Goal: Task Accomplishment & Management: Complete application form

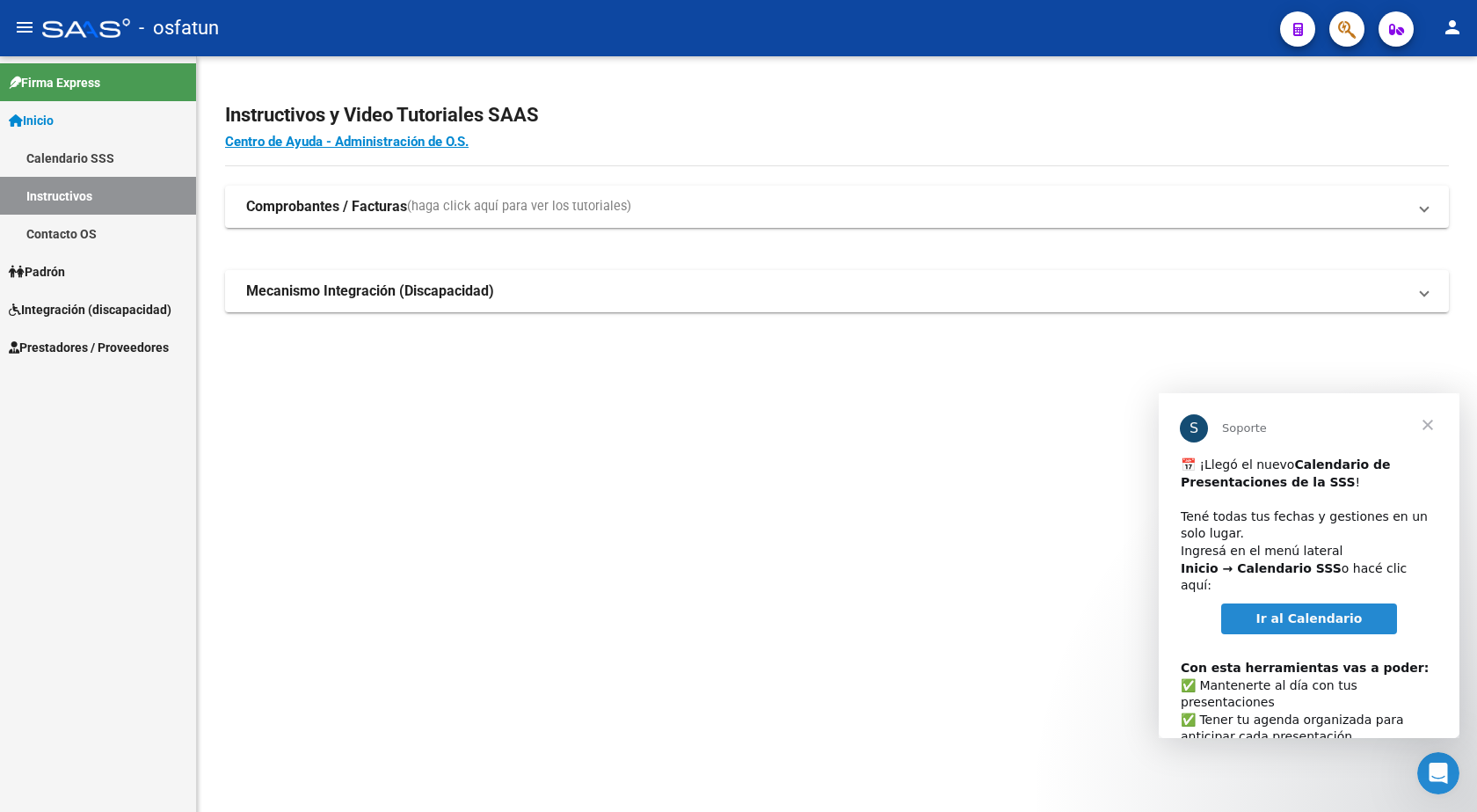
click at [1430, 429] on span "Cerrar" at bounding box center [1428, 425] width 63 height 63
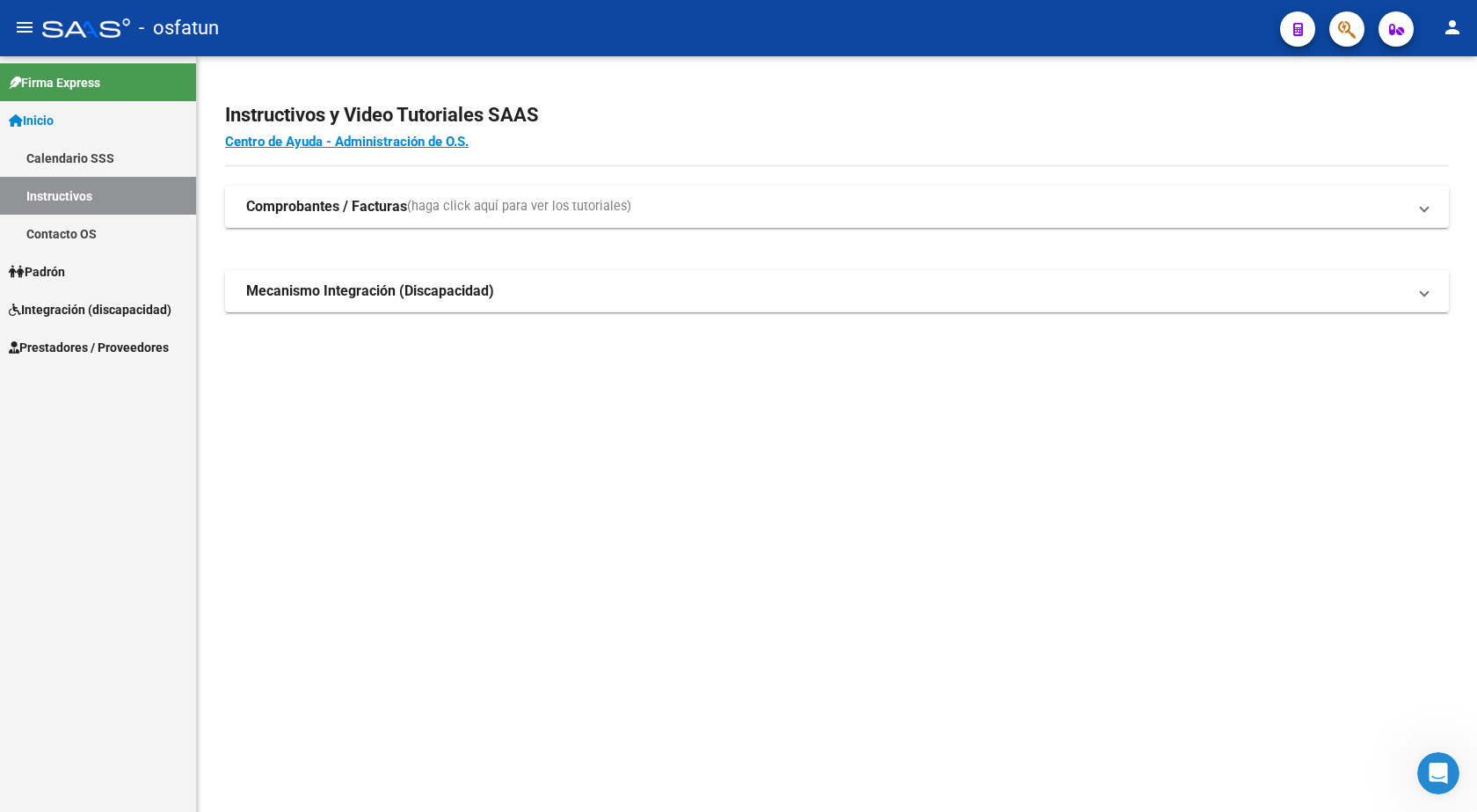
click at [79, 311] on span "Integración (discapacidad)" at bounding box center [90, 309] width 162 height 19
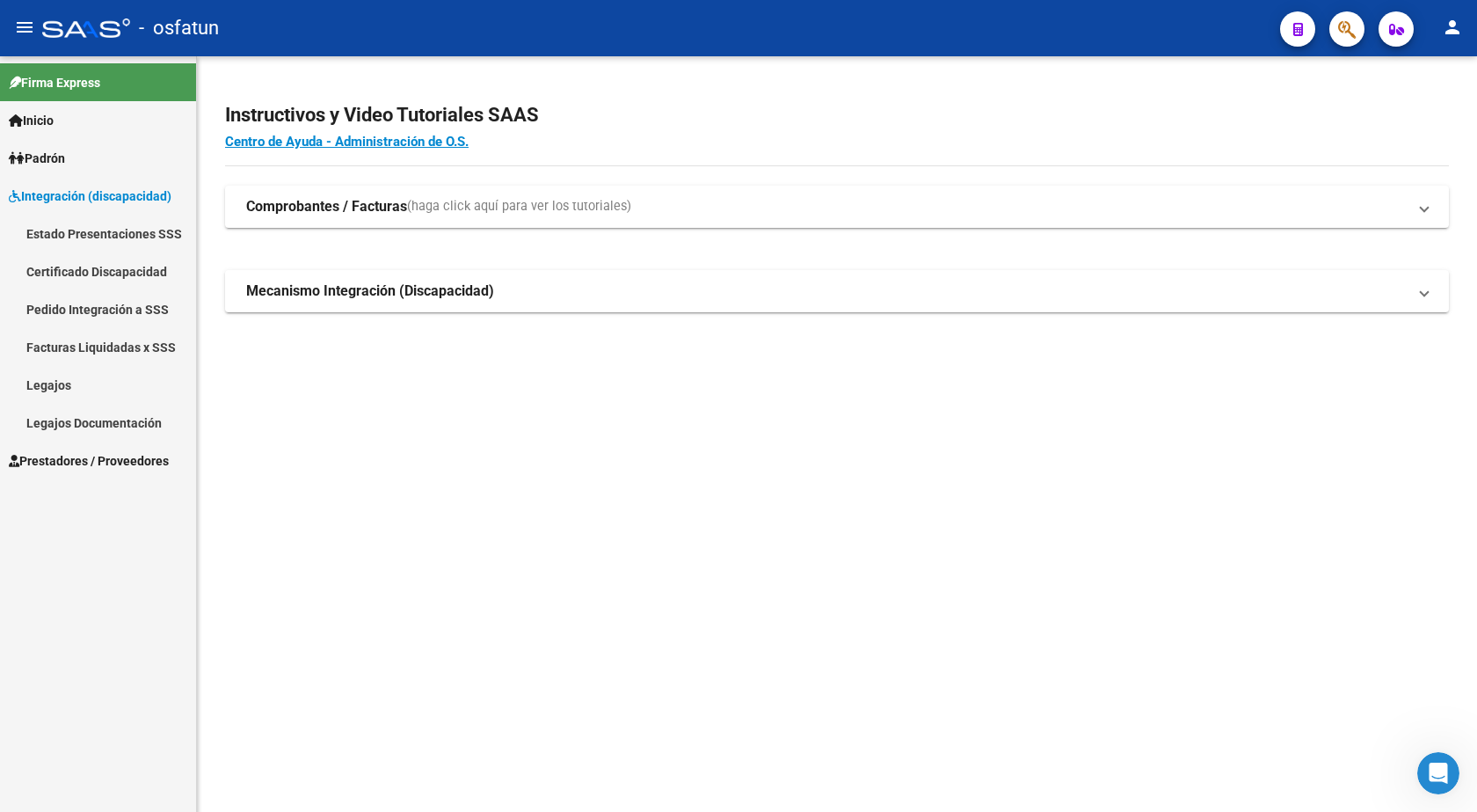
click at [70, 467] on span "Prestadores / Proveedores" at bounding box center [89, 461] width 160 height 19
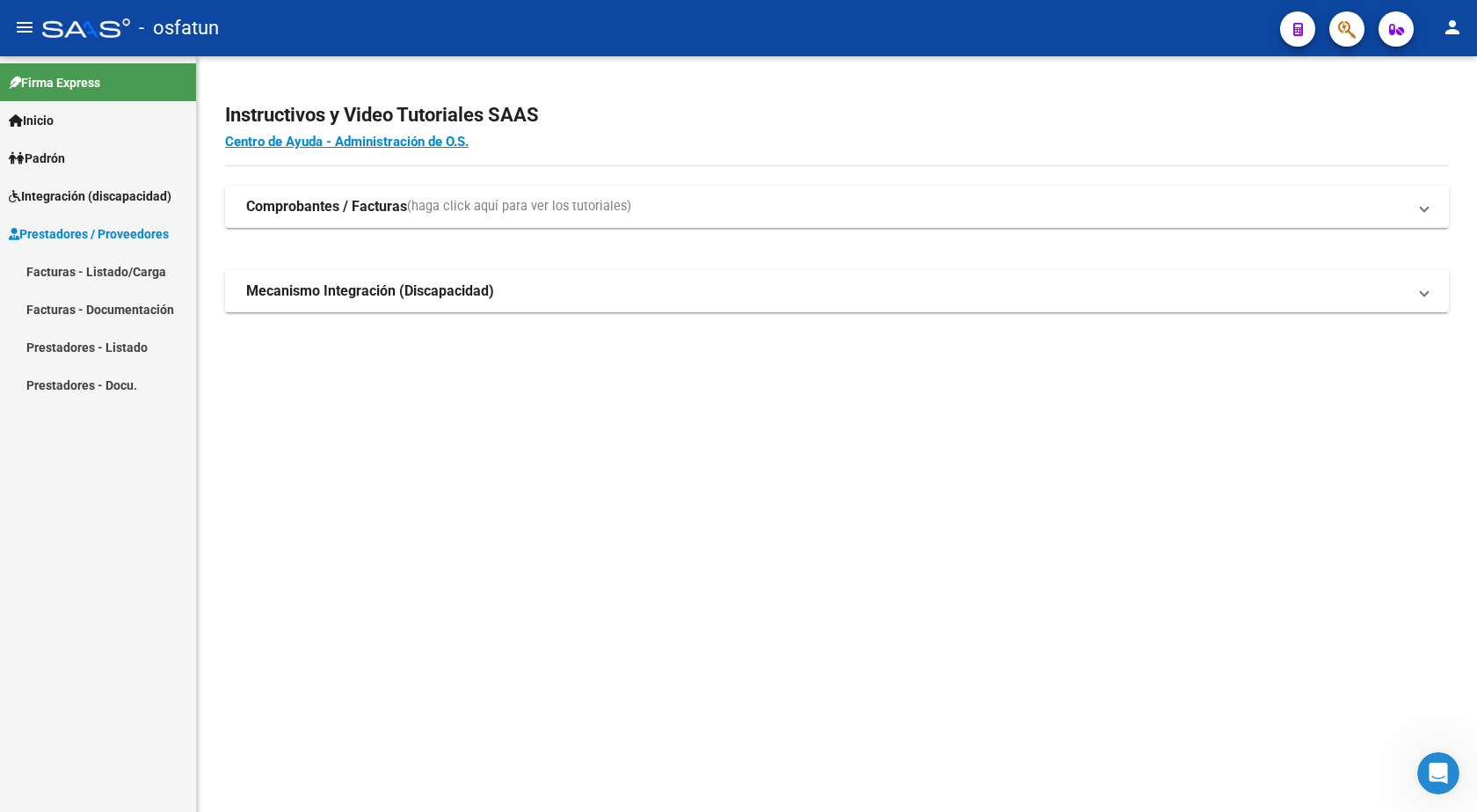
click at [111, 277] on link "Facturas - Listado/Carga" at bounding box center [98, 272] width 197 height 38
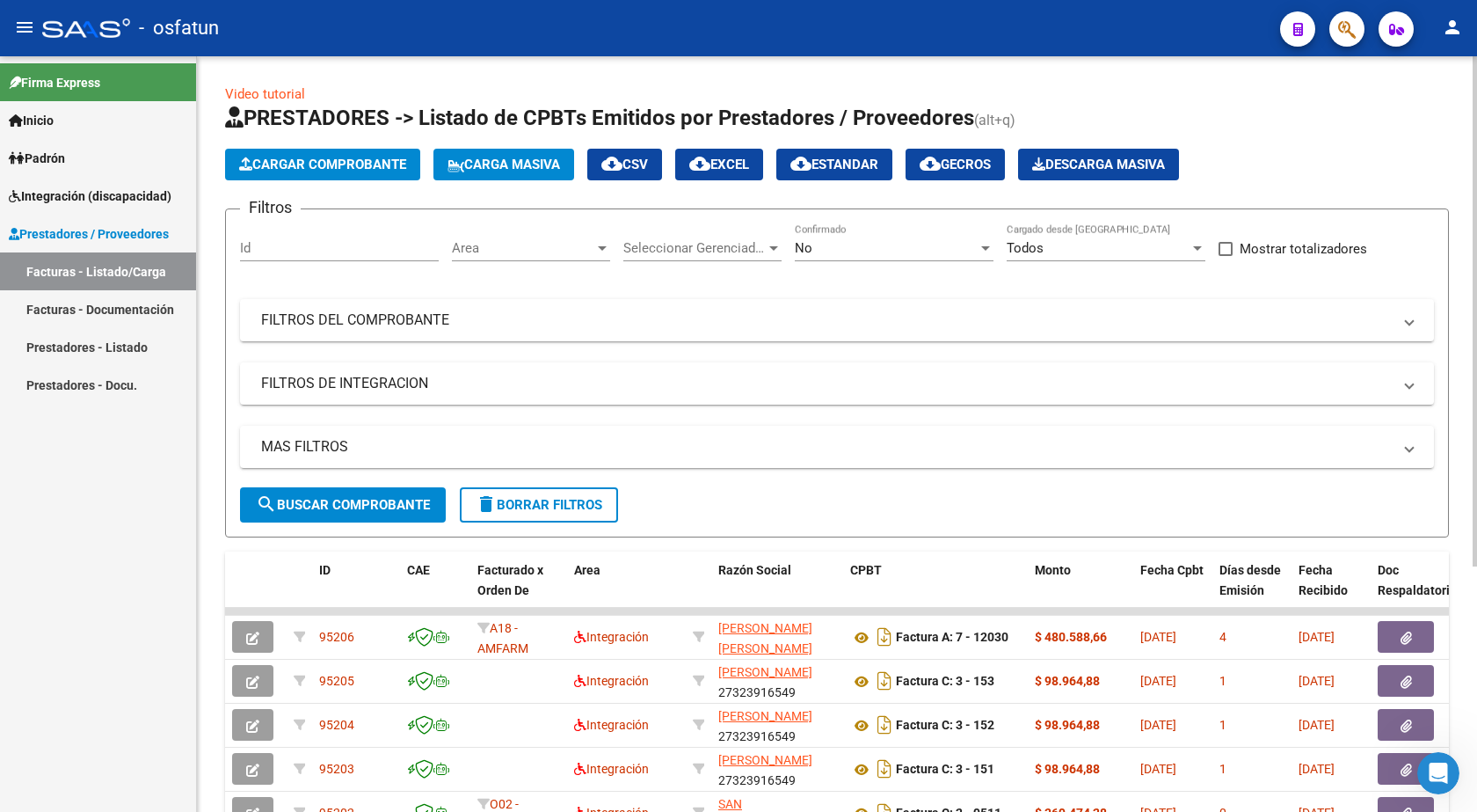
click at [335, 158] on span "Cargar Comprobante" at bounding box center [322, 164] width 167 height 16
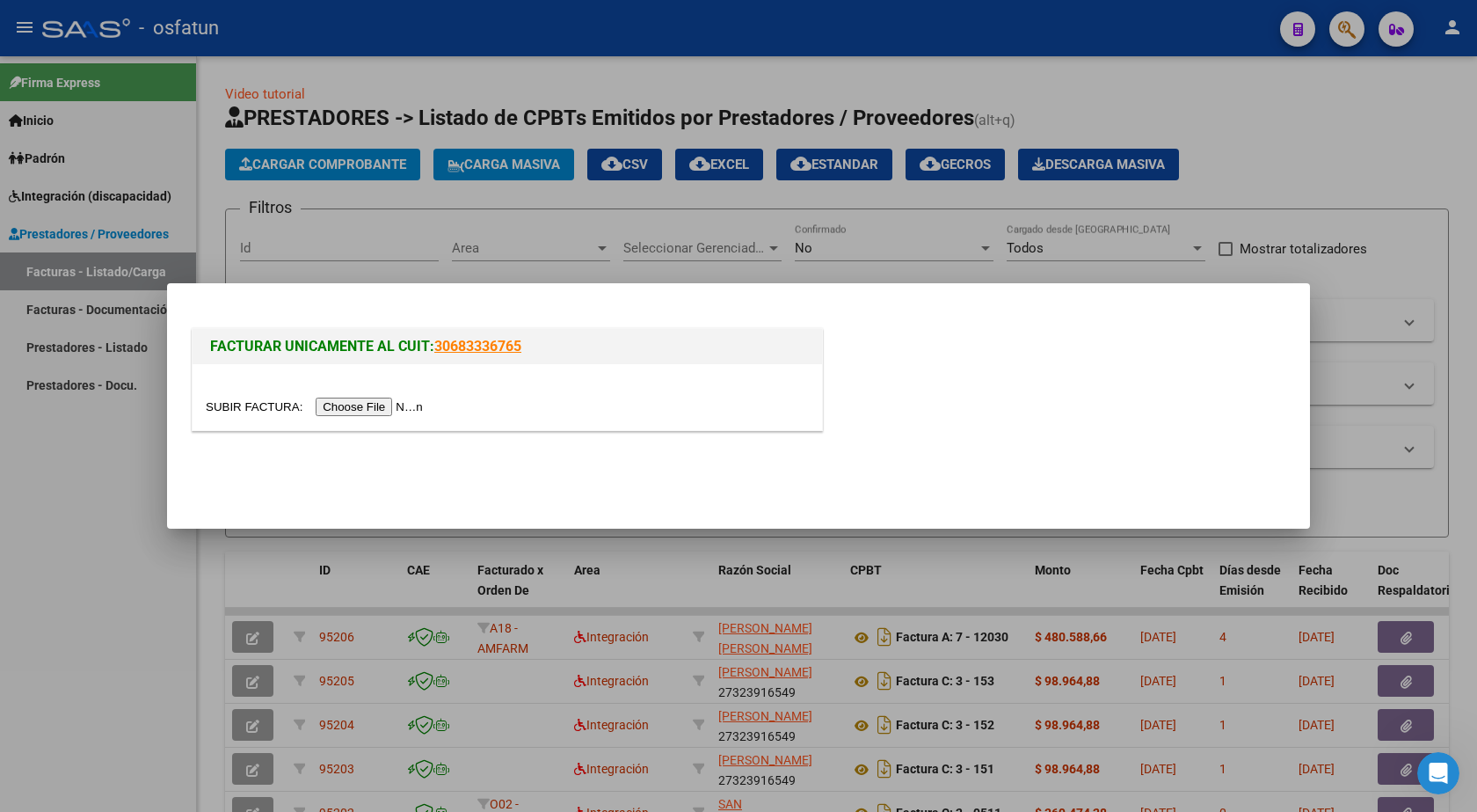
click at [368, 408] on input "file" at bounding box center [317, 406] width 222 height 18
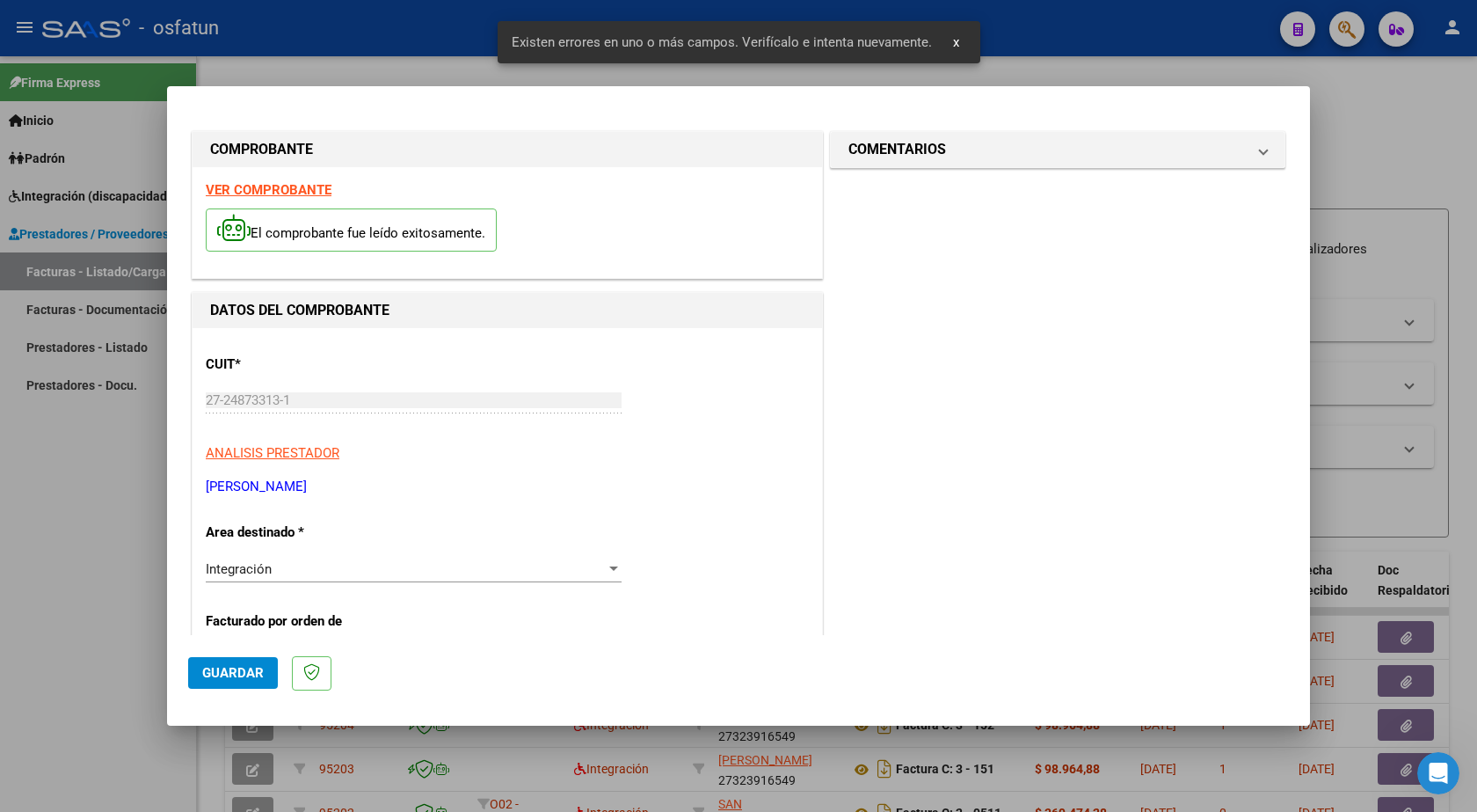
scroll to position [405, 0]
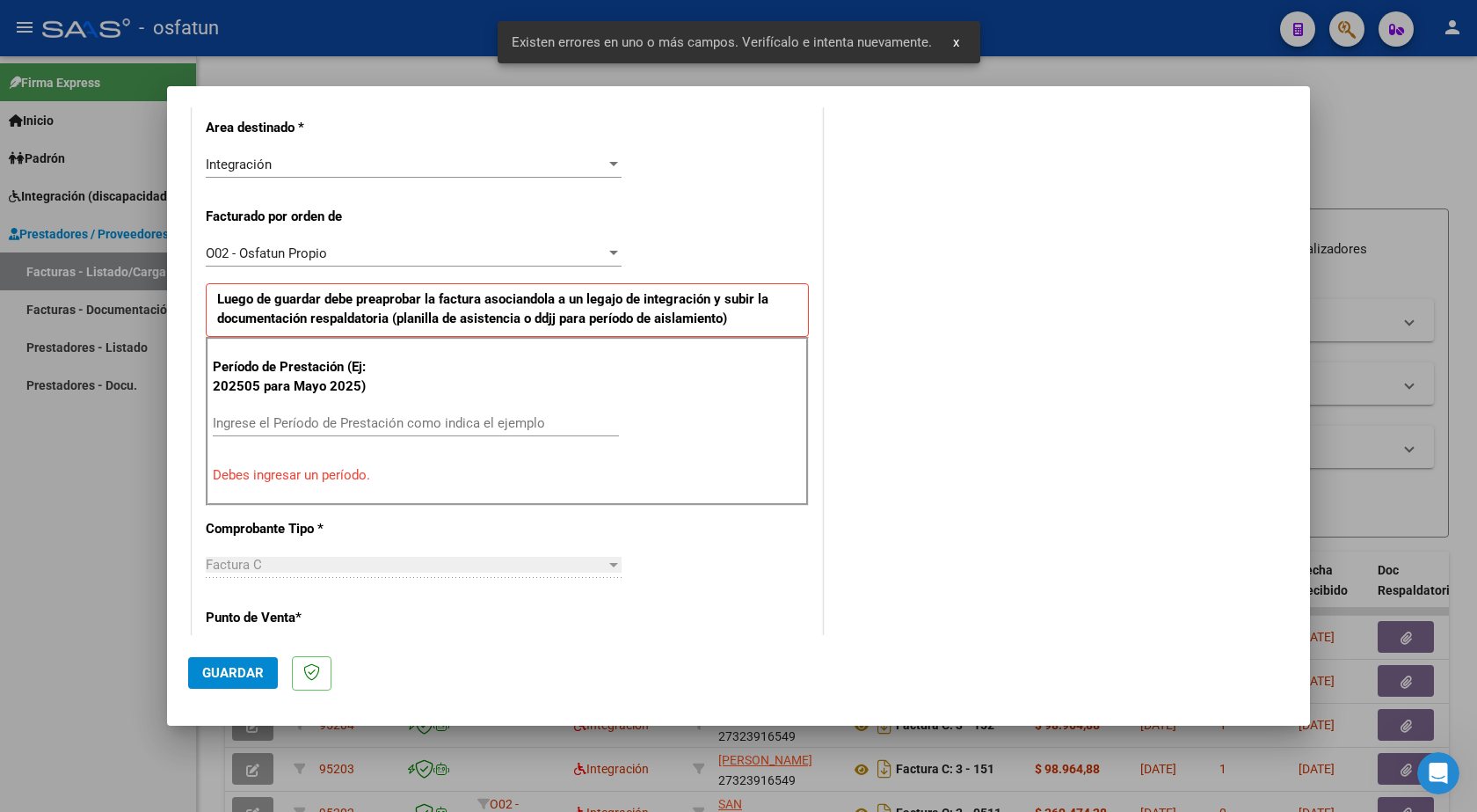
click at [308, 421] on input "Ingrese el Período de Prestación como indica el ejemplo" at bounding box center [416, 423] width 406 height 16
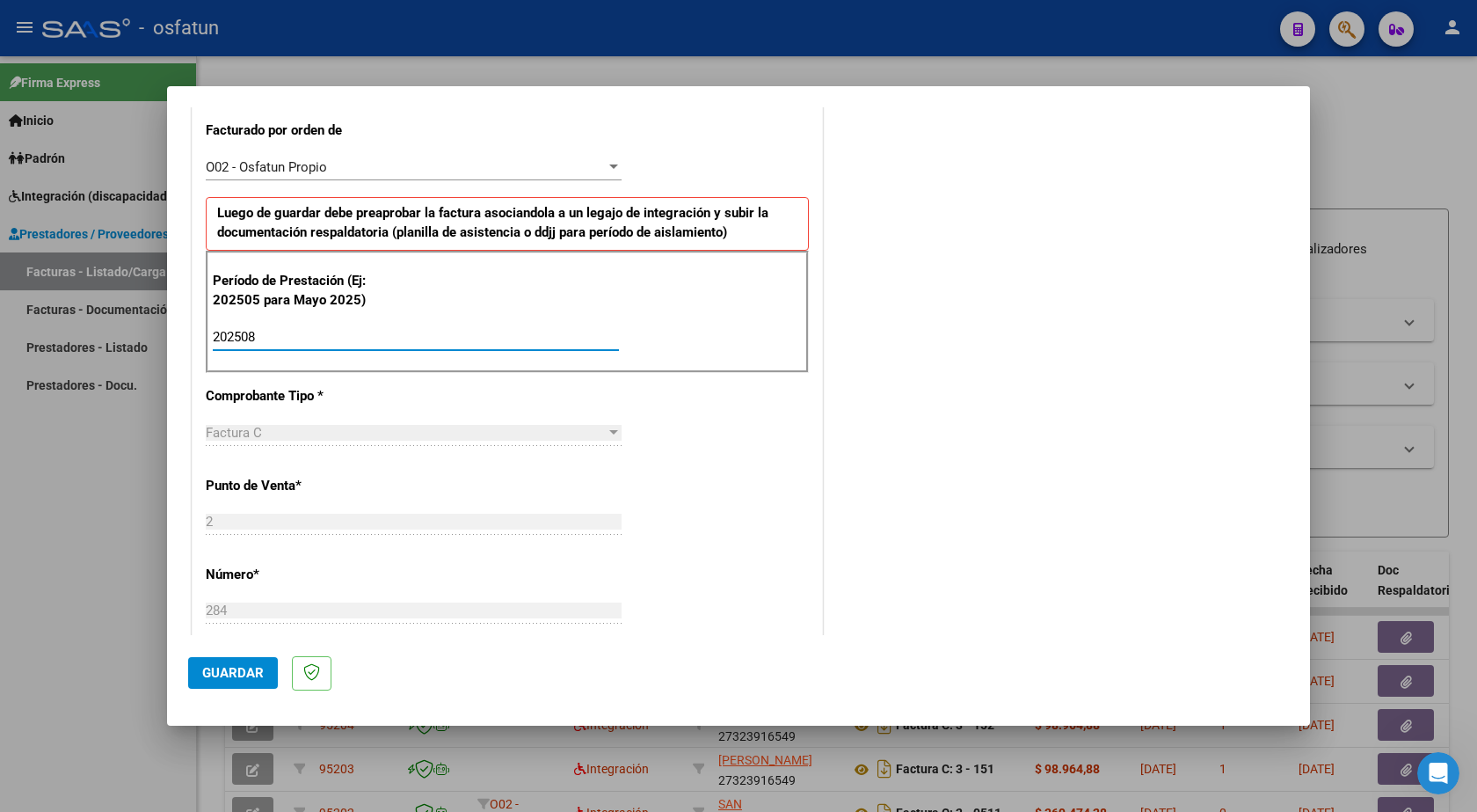
scroll to position [492, 0]
type input "202508"
click at [230, 671] on span "Guardar" at bounding box center [233, 673] width 62 height 16
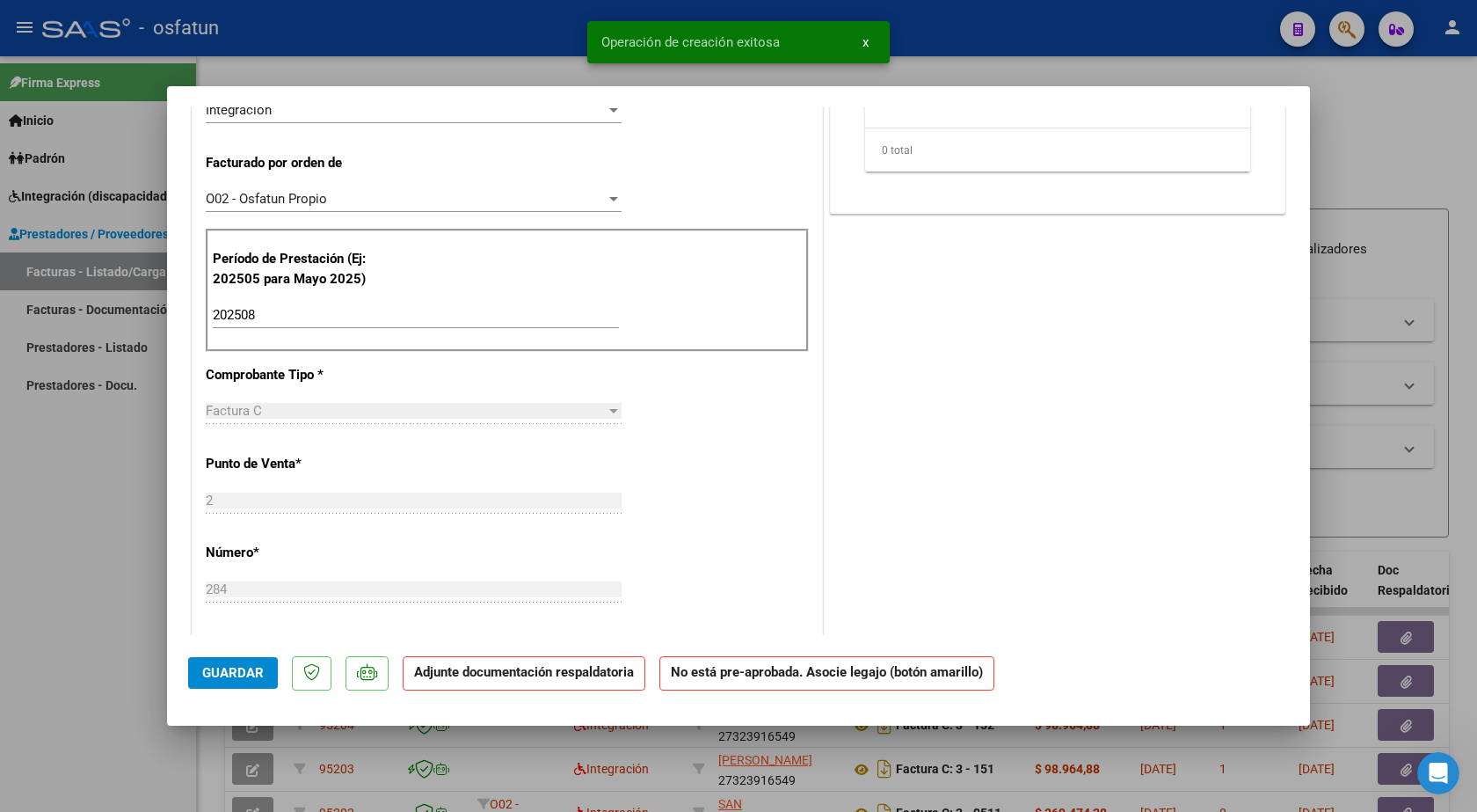
scroll to position [0, 0]
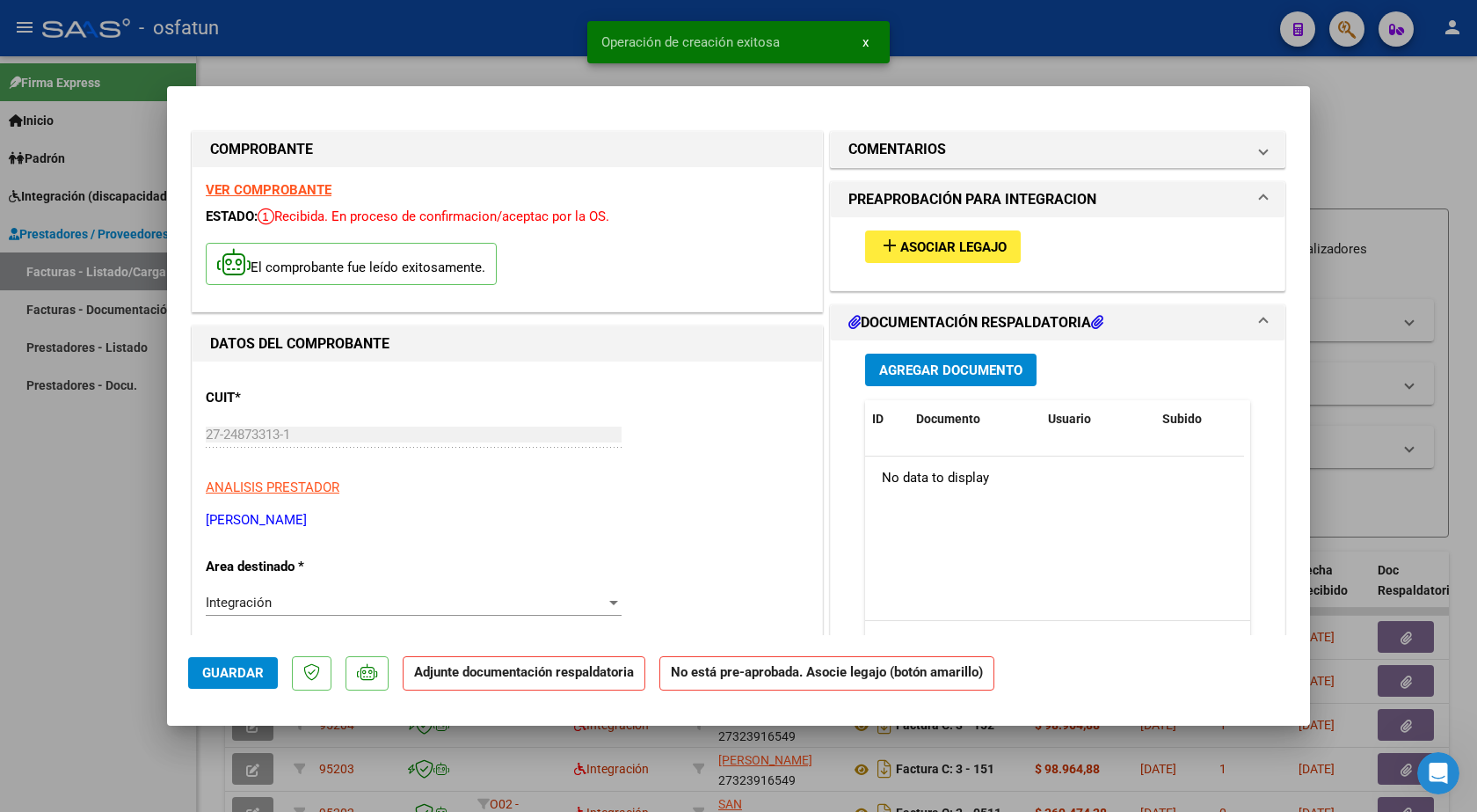
click at [908, 375] on span "Agregar Documento" at bounding box center [951, 370] width 143 height 16
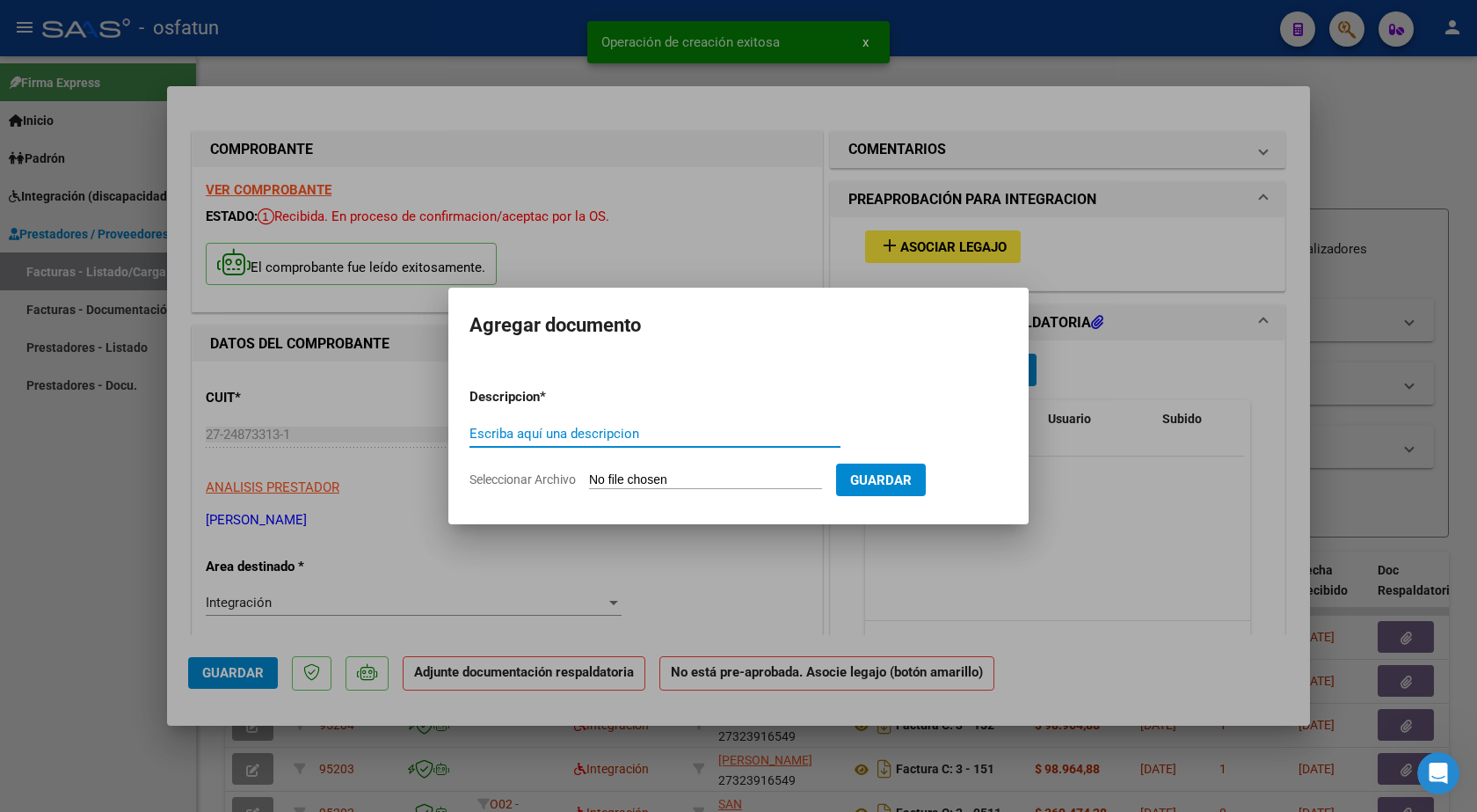
click at [589, 429] on input "Escriba aquí una descripcion" at bounding box center [655, 433] width 371 height 16
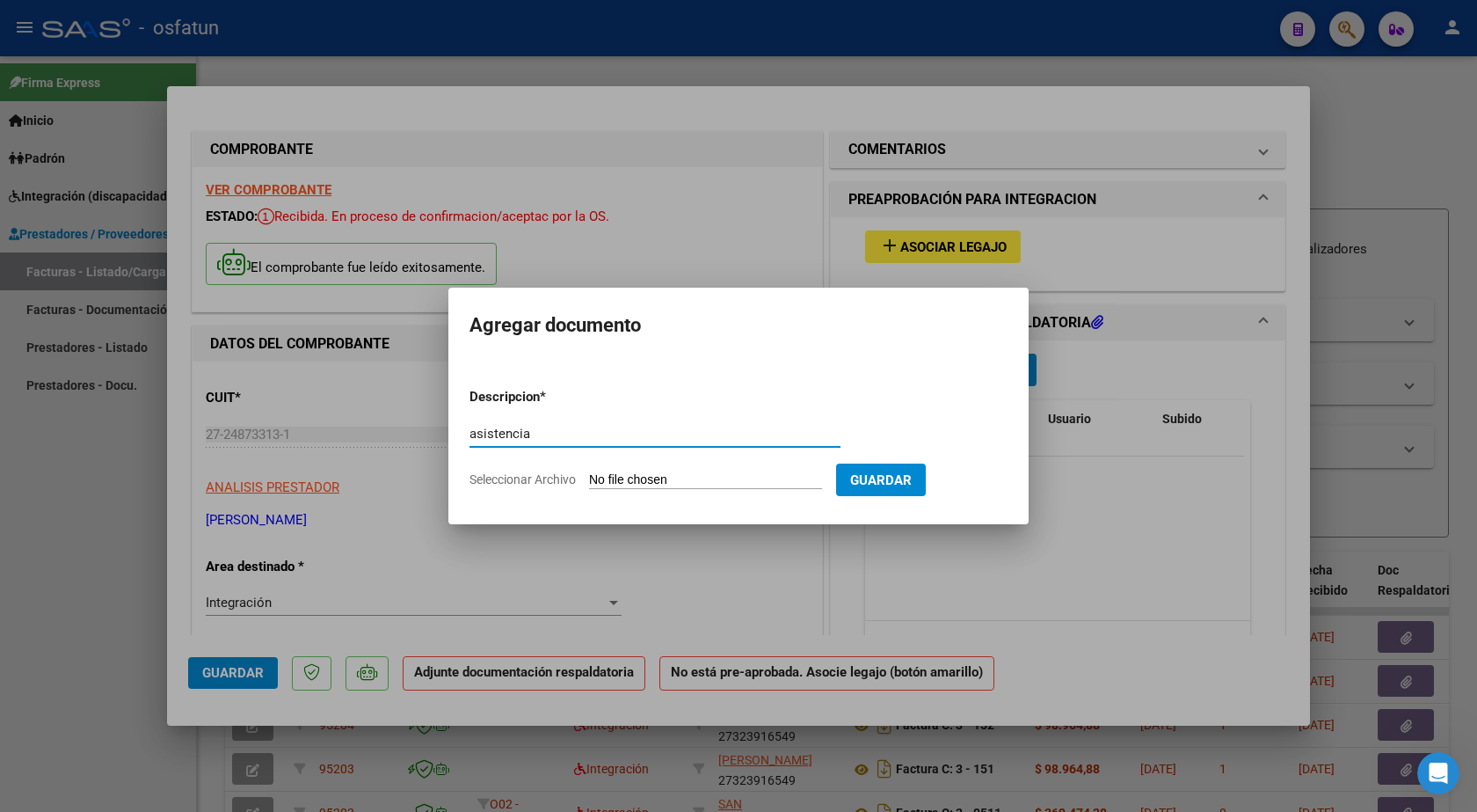
type input "asistencia"
click at [622, 474] on input "Seleccionar Archivo" at bounding box center [705, 481] width 233 height 17
type input "C:\fakepath\[PERSON_NAME].jpg"
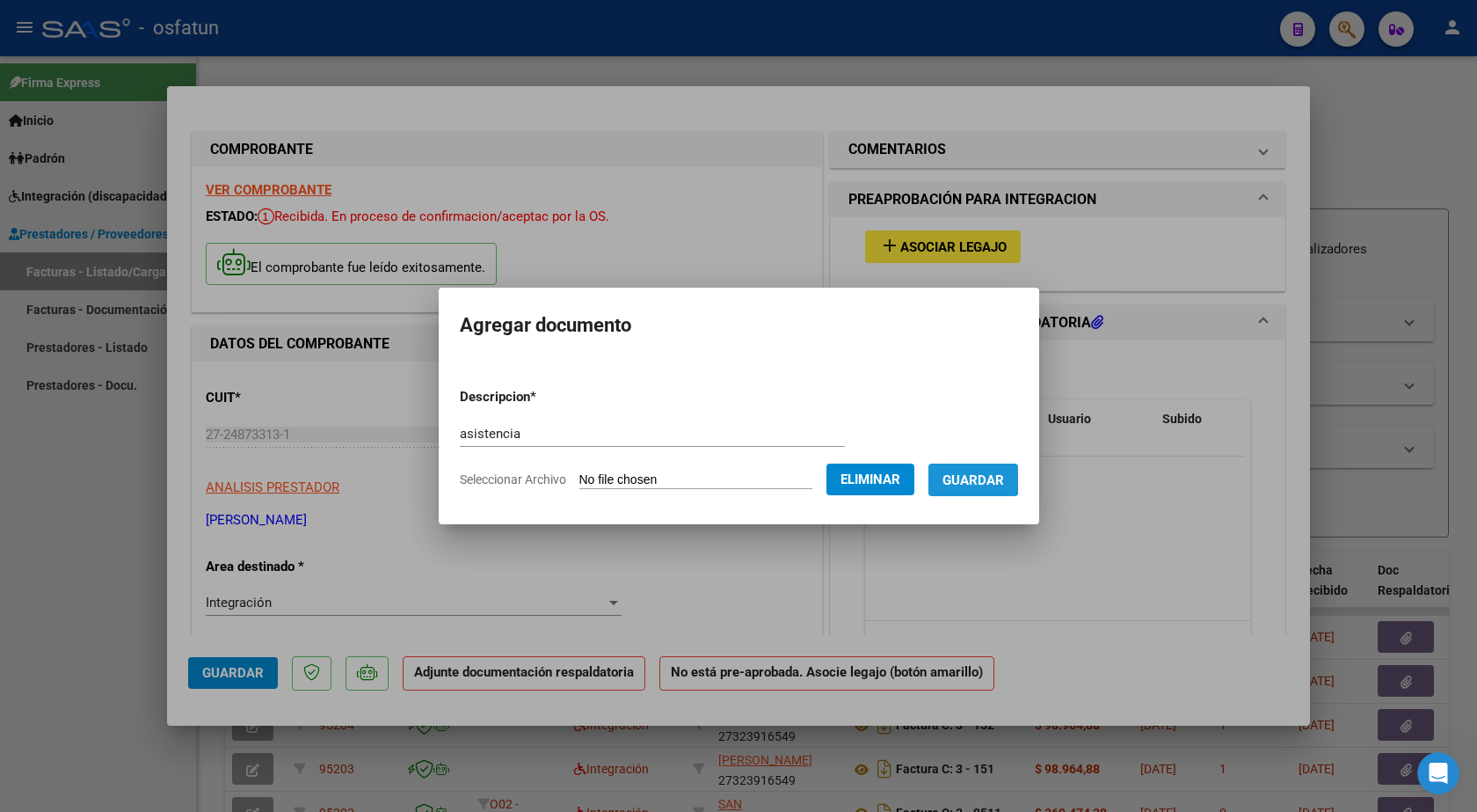
click at [966, 477] on span "Guardar" at bounding box center [973, 480] width 62 height 16
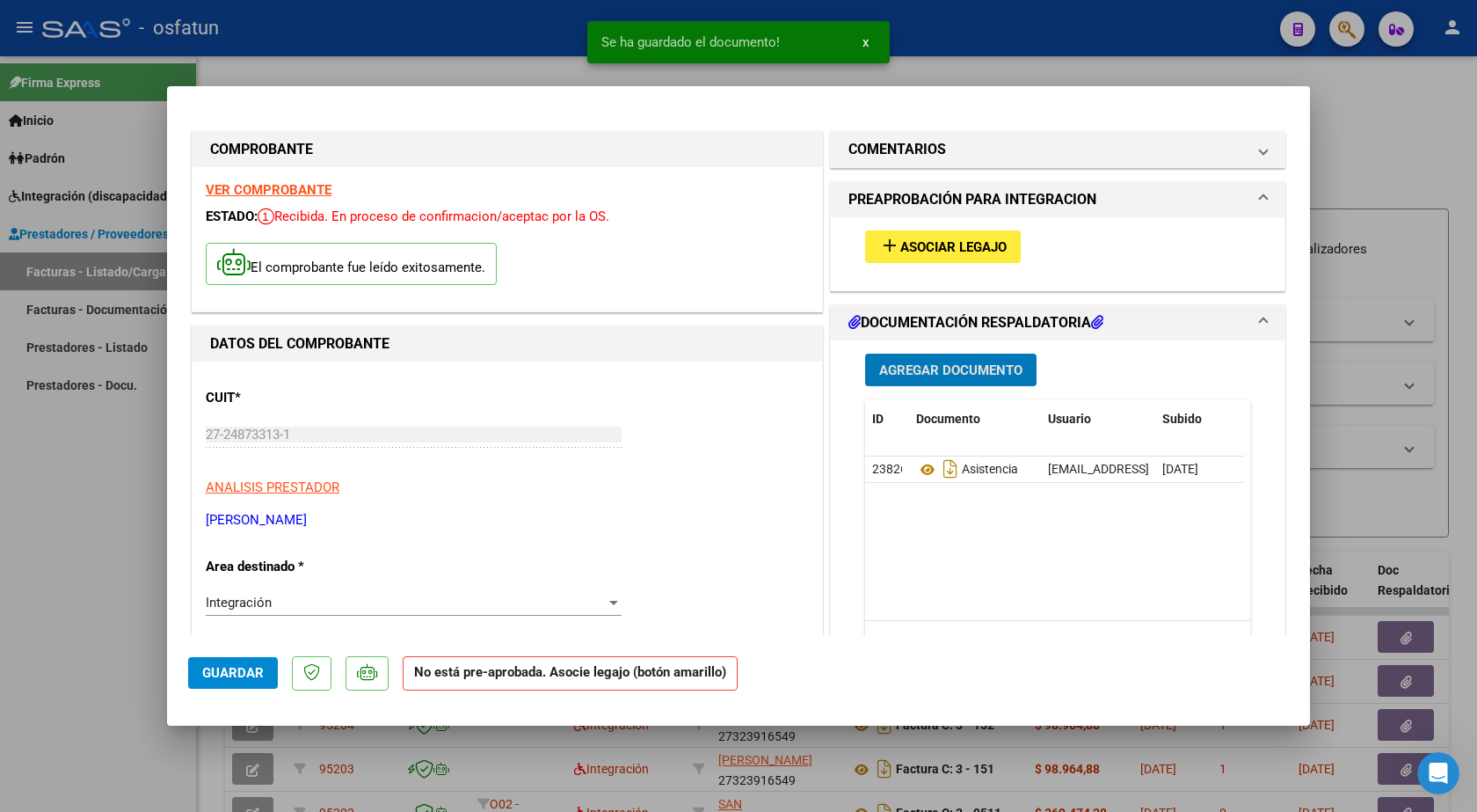
click at [920, 255] on button "add Asociar Legajo" at bounding box center [943, 246] width 156 height 32
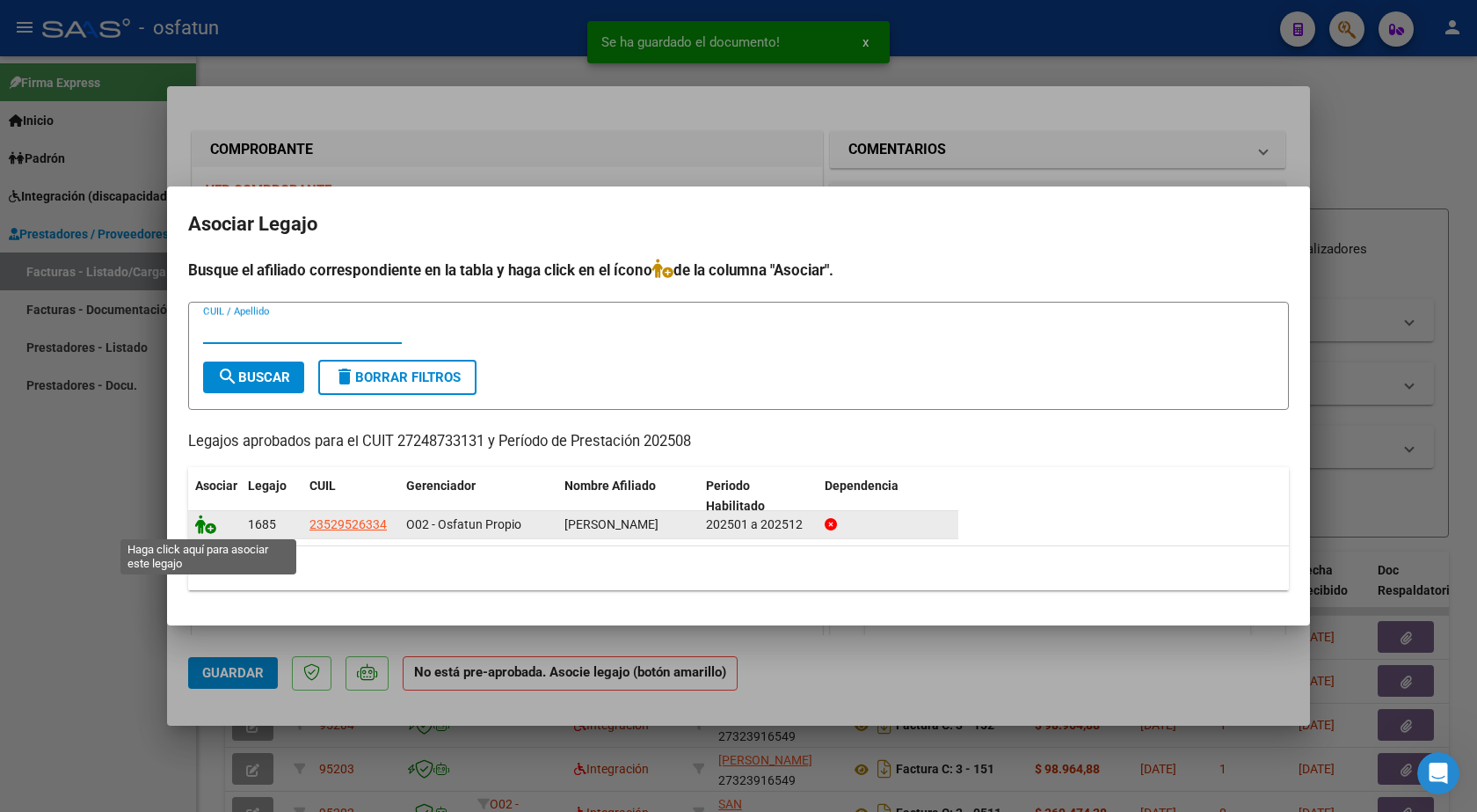
click at [209, 522] on icon at bounding box center [206, 524] width 21 height 19
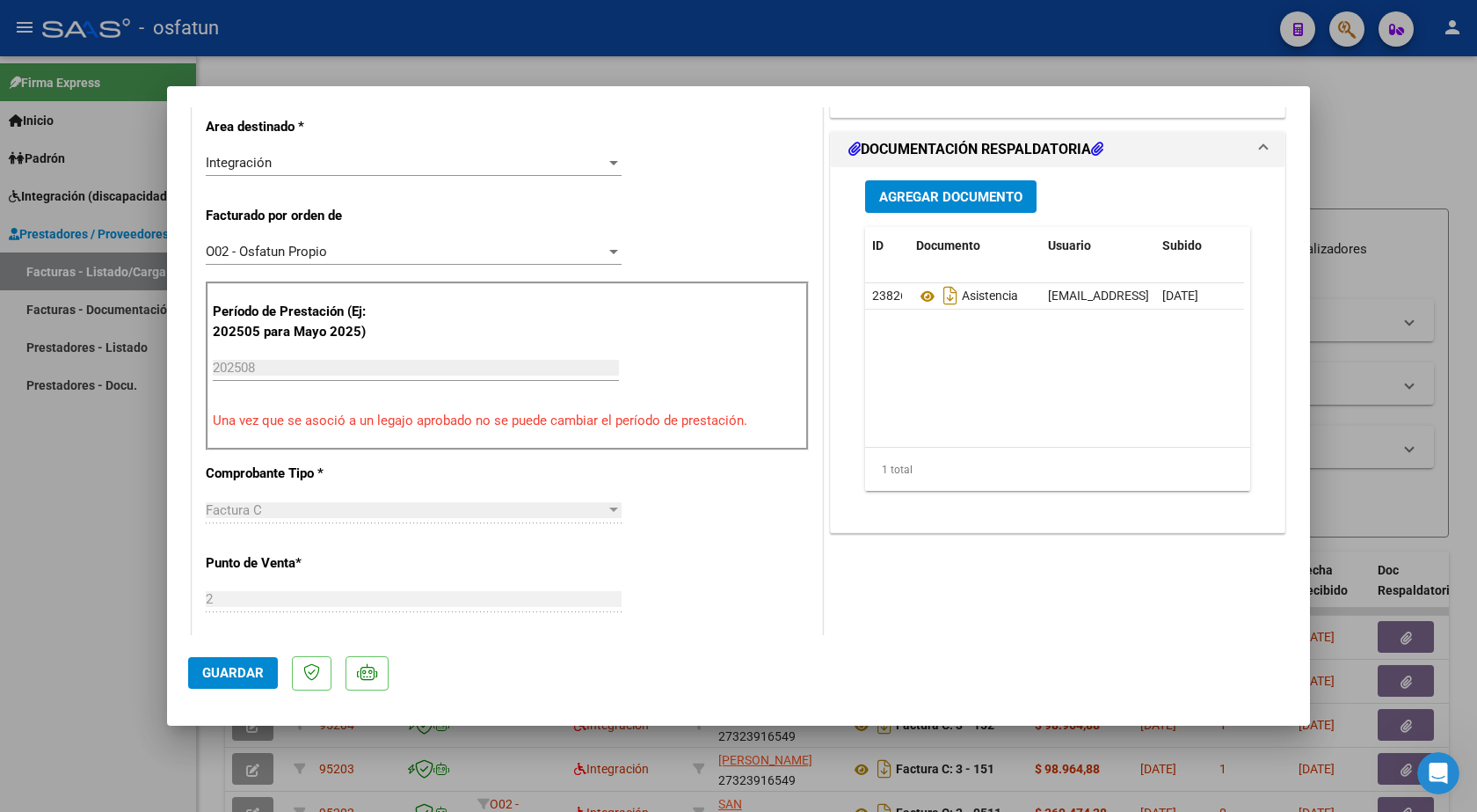
scroll to position [528, 0]
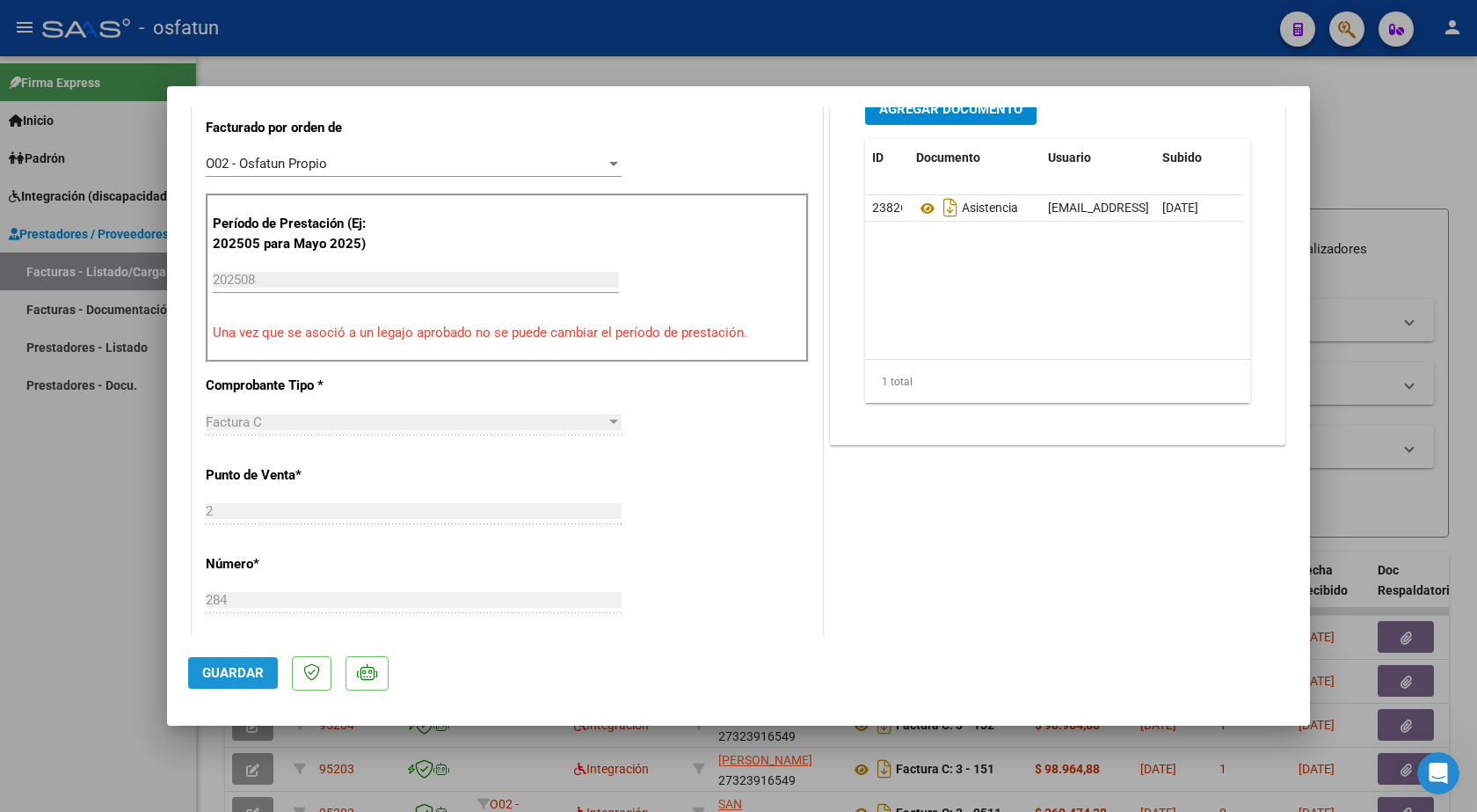
click at [244, 672] on span "Guardar" at bounding box center [233, 673] width 62 height 16
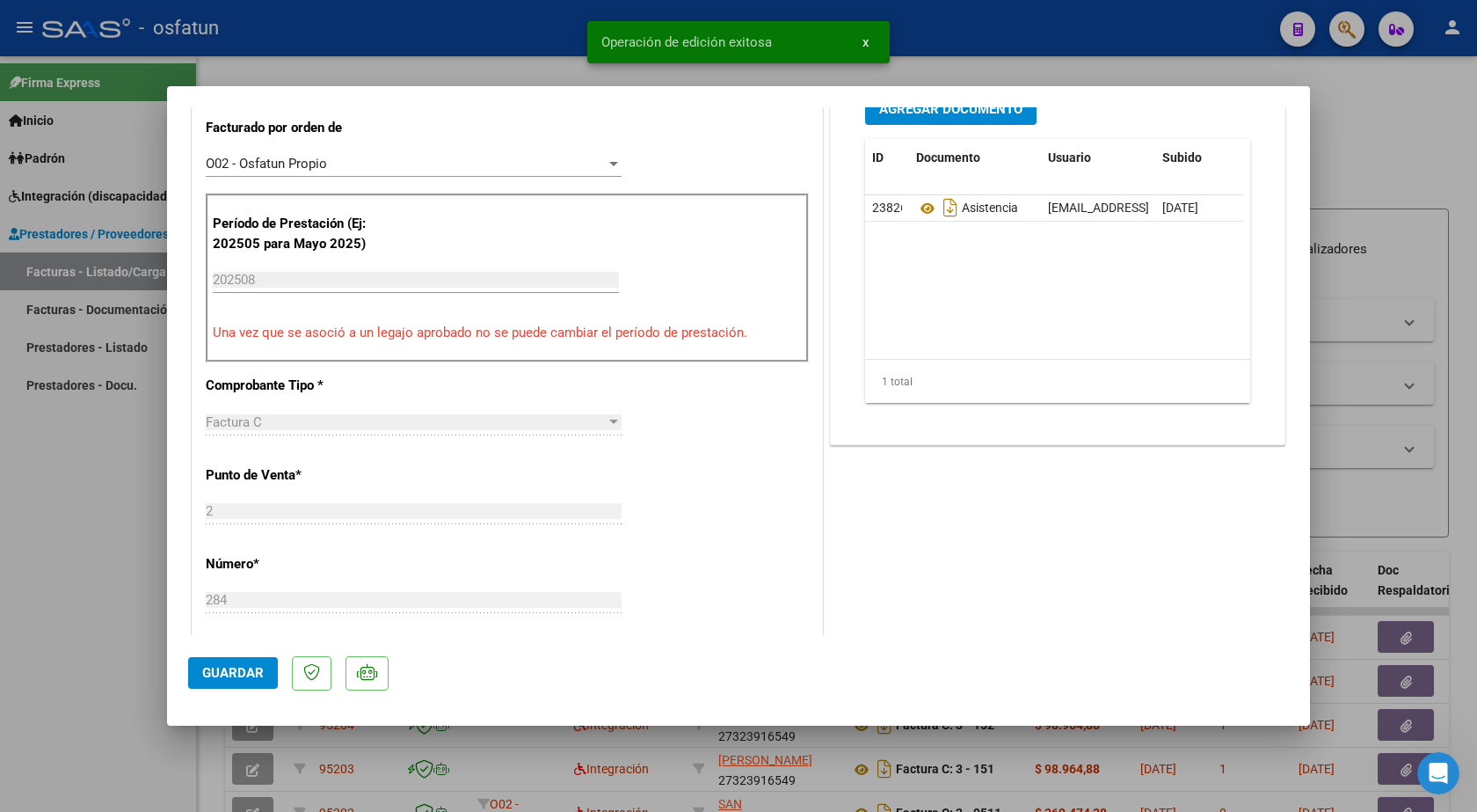
click at [1057, 36] on div at bounding box center [738, 406] width 1477 height 812
